Goal: Navigation & Orientation: Find specific page/section

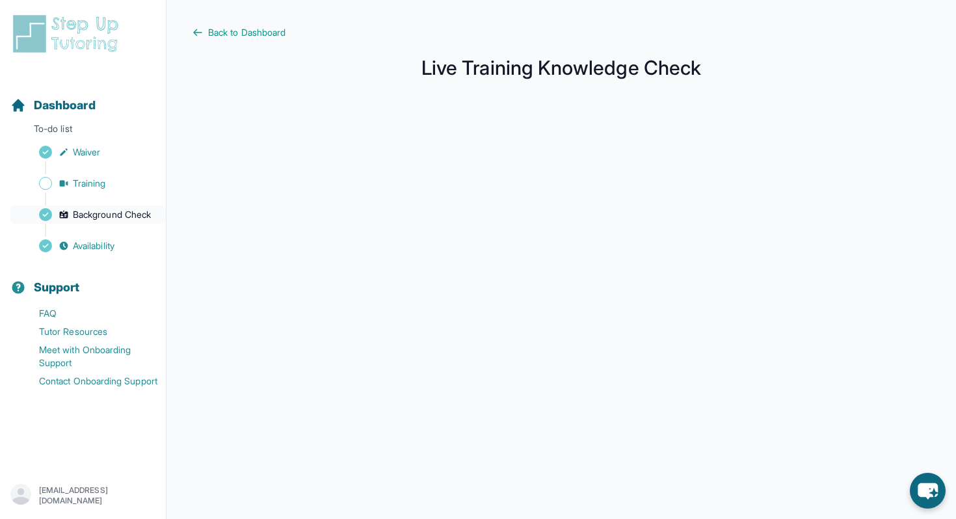
click at [120, 212] on span "Background Check" at bounding box center [112, 214] width 78 height 13
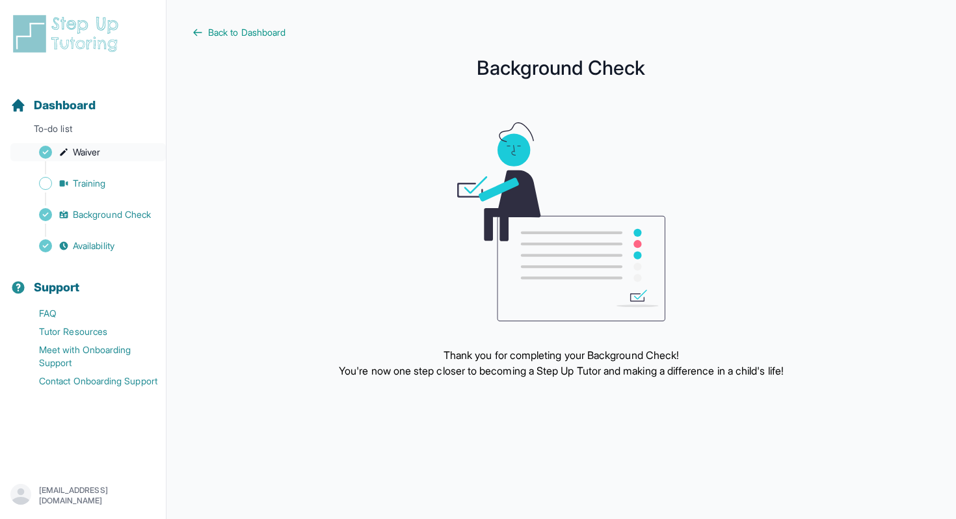
click at [96, 153] on span "Waiver" at bounding box center [86, 152] width 27 height 13
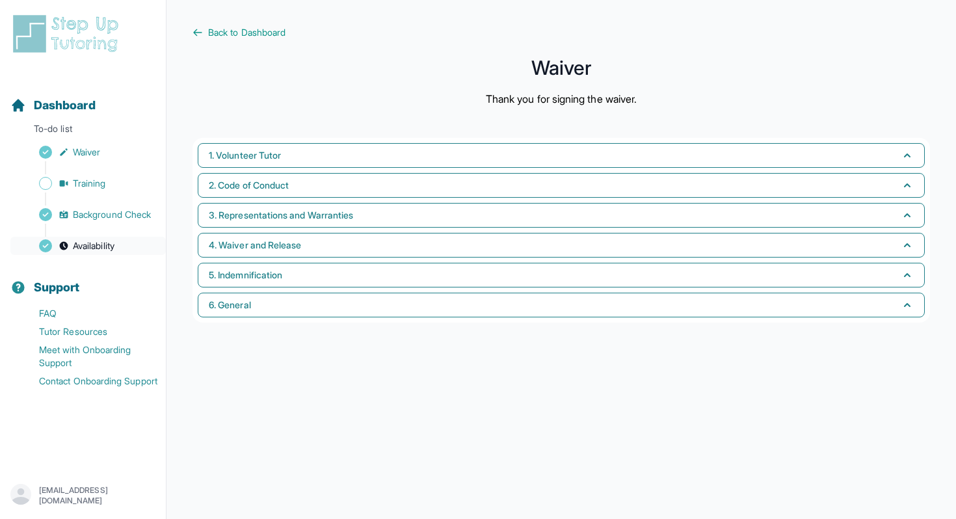
click at [96, 238] on link "Availability" at bounding box center [87, 246] width 155 height 18
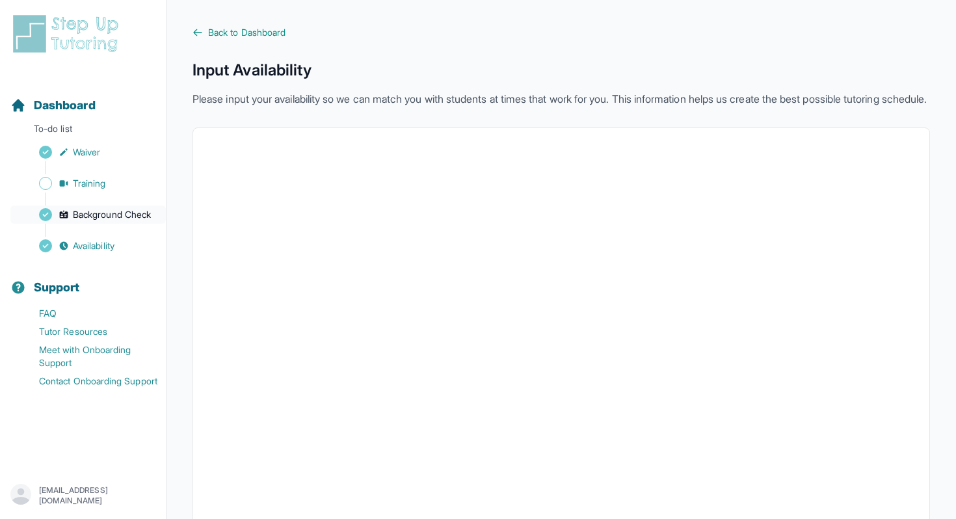
click at [103, 217] on span "Background Check" at bounding box center [112, 214] width 78 height 13
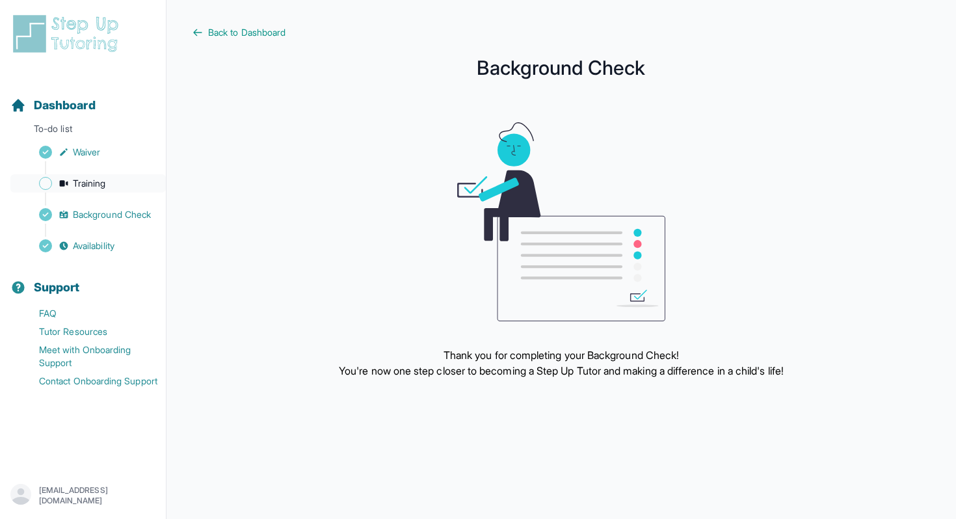
click at [85, 189] on span "Training" at bounding box center [89, 183] width 33 height 13
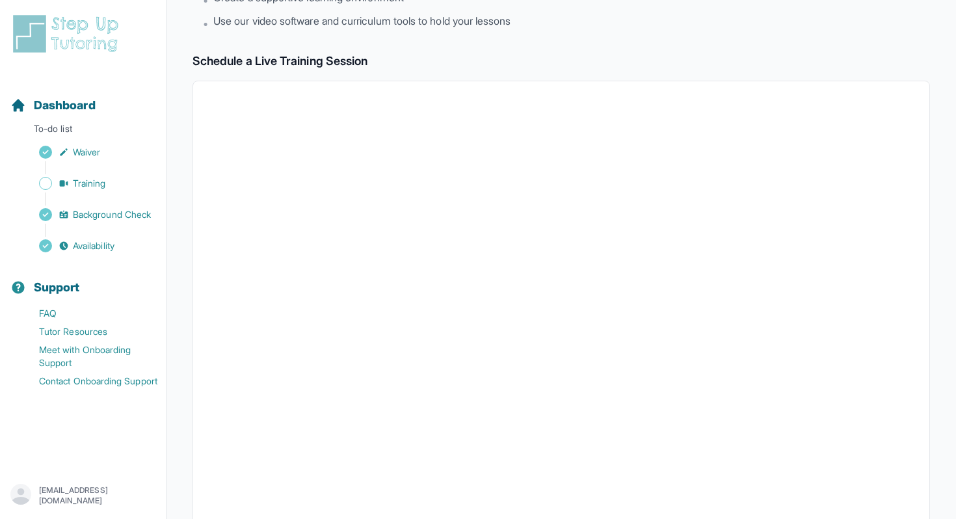
scroll to position [178, 0]
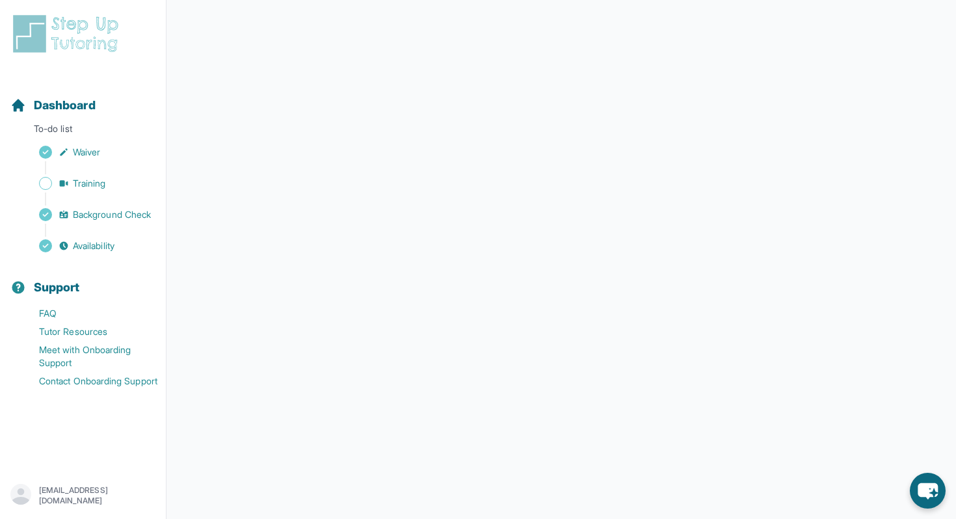
scroll to position [148, 0]
click at [98, 184] on span "Training" at bounding box center [89, 183] width 33 height 13
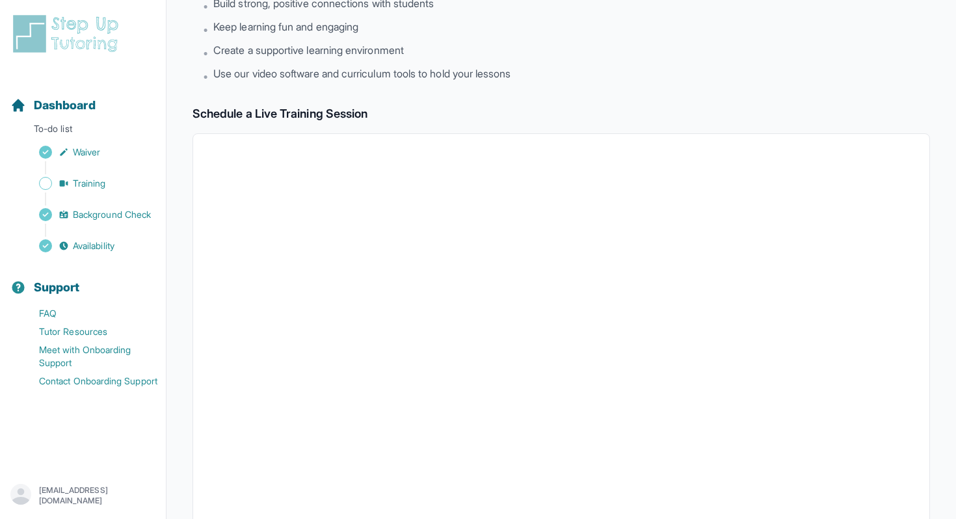
scroll to position [121, 0]
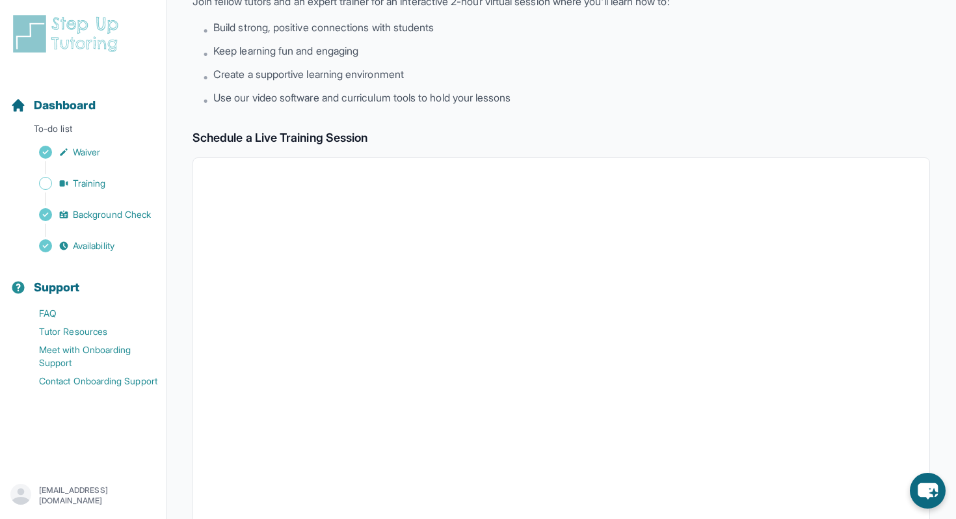
scroll to position [88, 0]
